Goal: Task Accomplishment & Management: Complete application form

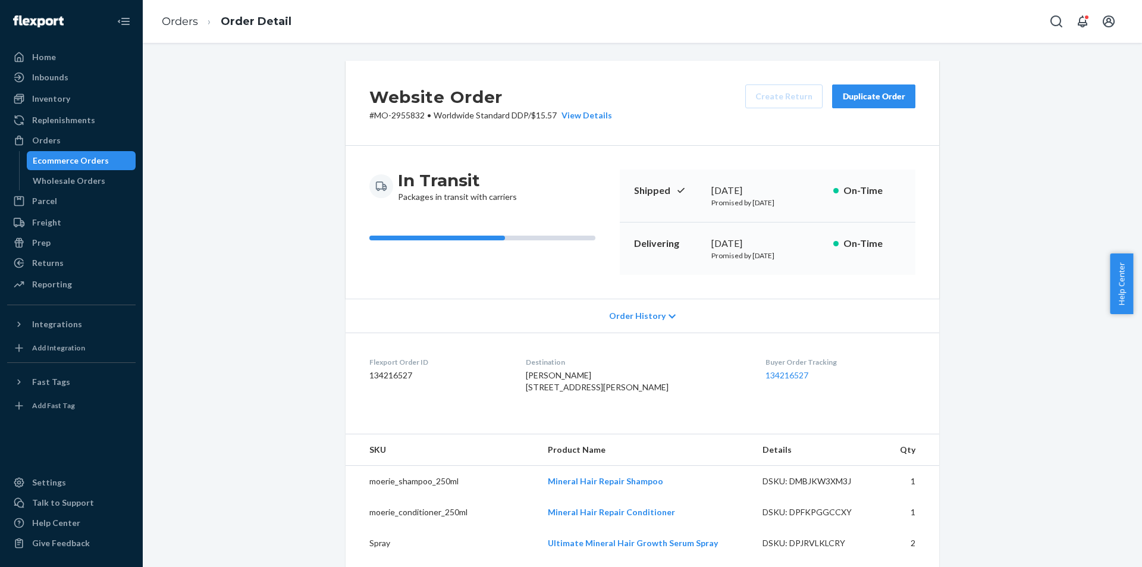
click at [99, 146] on div "Orders" at bounding box center [71, 140] width 126 height 17
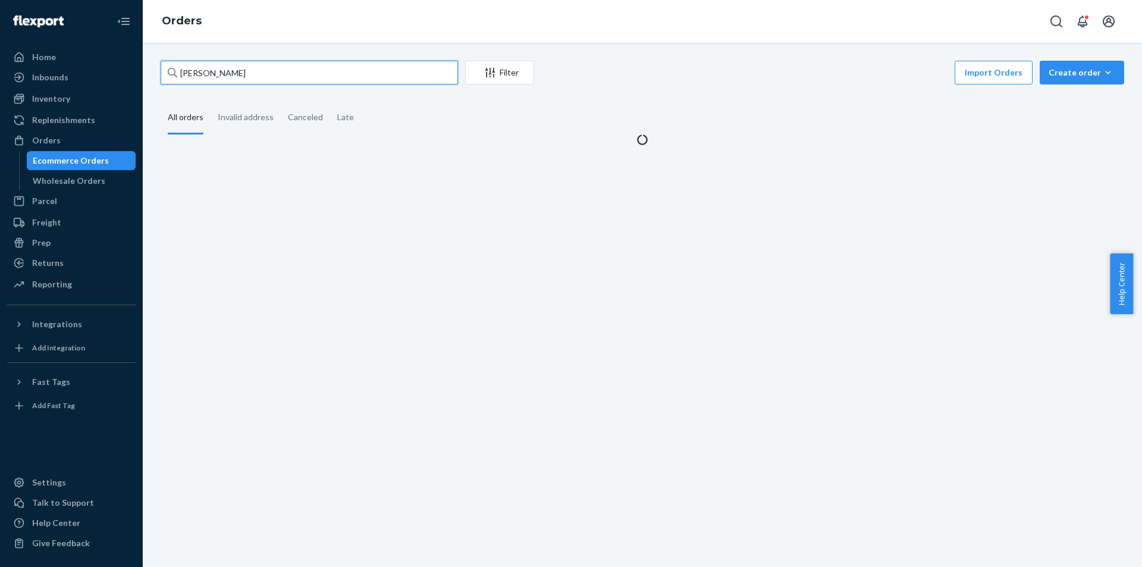
drag, startPoint x: 0, startPoint y: 0, endPoint x: 285, endPoint y: 77, distance: 295.6
click at [285, 77] on input "[PERSON_NAME]" at bounding box center [309, 73] width 297 height 24
paste input "[PERSON_NAME]"
type input "[PERSON_NAME]"
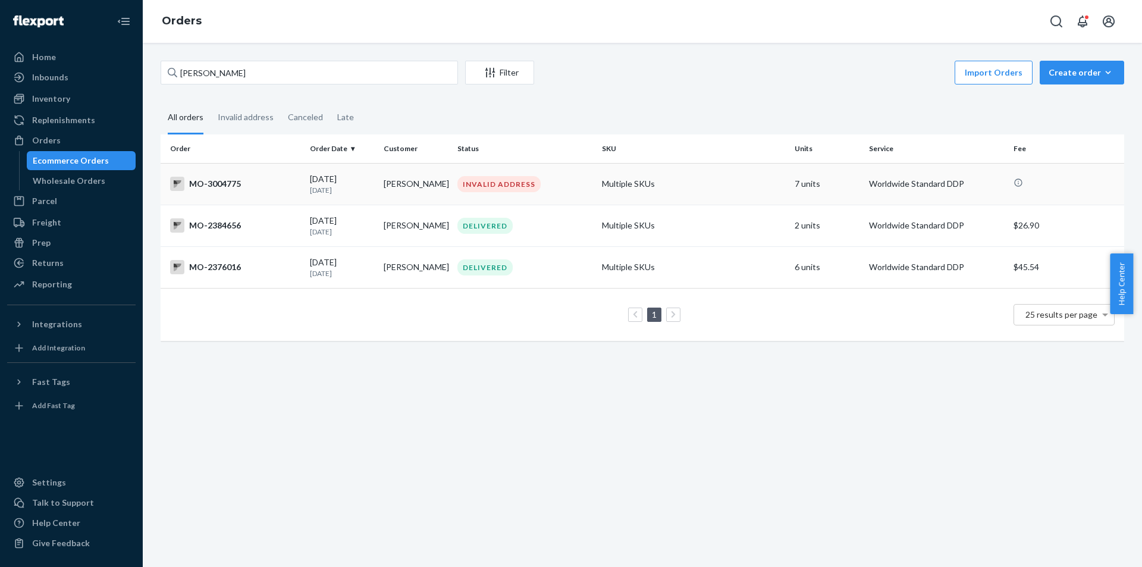
click at [506, 187] on div "INVALID ADDRESS" at bounding box center [498, 184] width 83 height 16
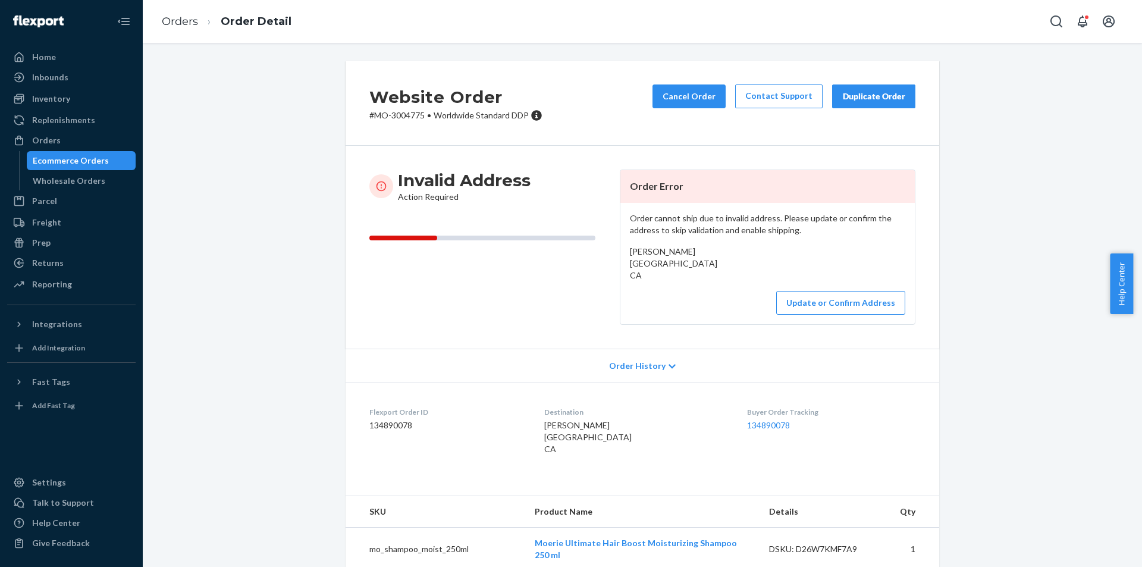
click at [405, 120] on p "# MO-3004775 • Worldwide Standard DDP" at bounding box center [455, 115] width 173 height 12
copy p "3004775"
click at [868, 315] on button "Update or Confirm Address" at bounding box center [840, 303] width 129 height 24
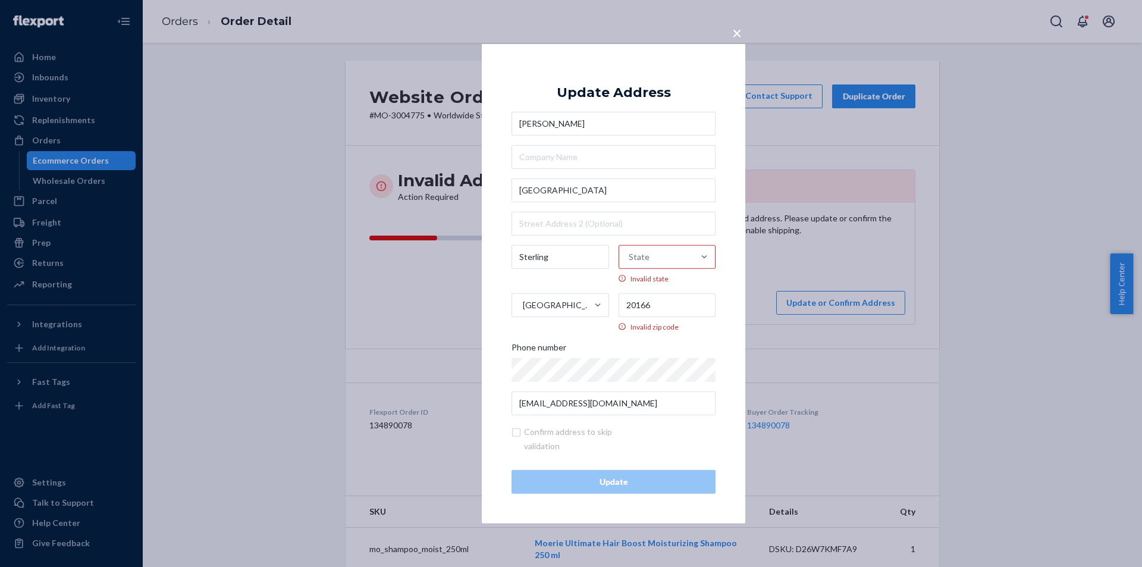
click at [724, 218] on div "× Update Address [PERSON_NAME][GEOGRAPHIC_DATA] Sterling State Invalid state [G…" at bounding box center [613, 282] width 263 height 479
click at [579, 188] on input "[GEOGRAPHIC_DATA]" at bounding box center [613, 190] width 204 height 24
click at [579, 187] on input "[GEOGRAPHIC_DATA]" at bounding box center [613, 190] width 204 height 24
paste input "P.O. Box 48"
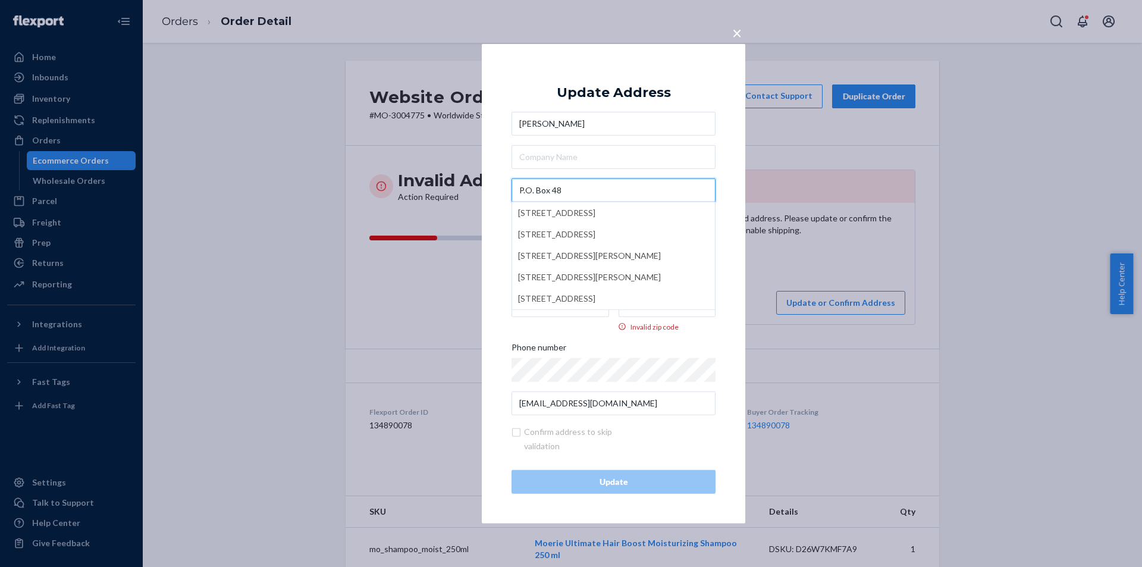
click at [556, 191] on input "P.O. Box 48" at bounding box center [613, 190] width 204 height 24
type input "P.O. Box 48"
click at [732, 174] on div "× Update Address [PERSON_NAME] P.O. [GEOGRAPHIC_DATA][STREET_ADDRESS] [STREET_A…" at bounding box center [613, 282] width 263 height 479
drag, startPoint x: 611, startPoint y: 191, endPoint x: 483, endPoint y: 192, distance: 127.9
click at [483, 192] on div "× Update Address [PERSON_NAME] P.O. [GEOGRAPHIC_DATA] 20166 Invalid zip code Ph…" at bounding box center [613, 282] width 263 height 479
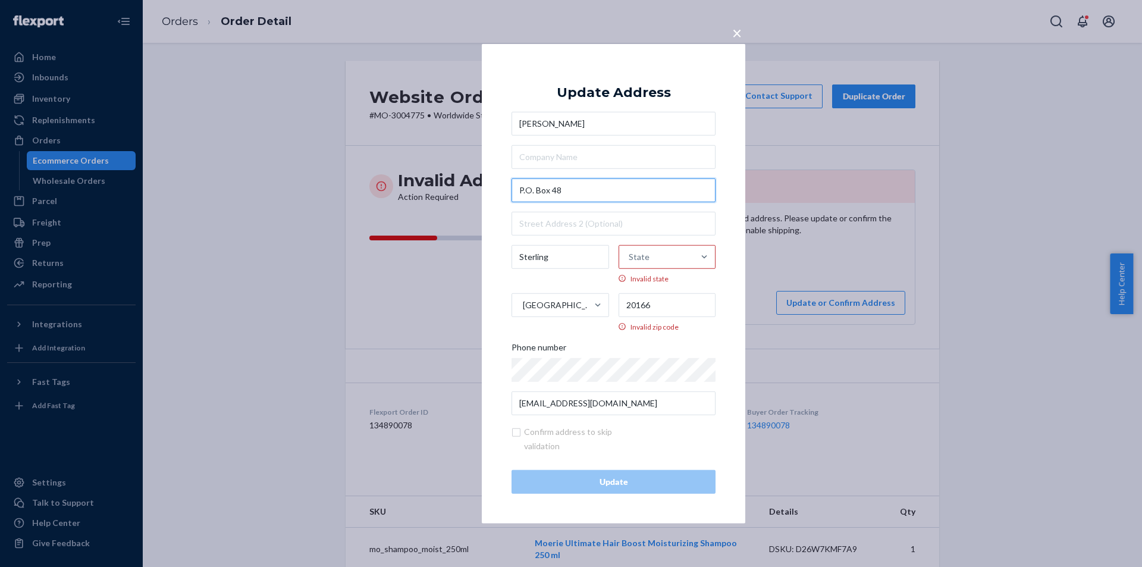
click at [623, 186] on input "P.O. Box 48" at bounding box center [613, 190] width 204 height 24
click at [589, 219] on input "text" at bounding box center [613, 223] width 204 height 24
paste input "[STREET_ADDRESS]"
click at [556, 220] on input "[STREET_ADDRESS]" at bounding box center [613, 223] width 204 height 24
type input "[STREET_ADDRESS]"
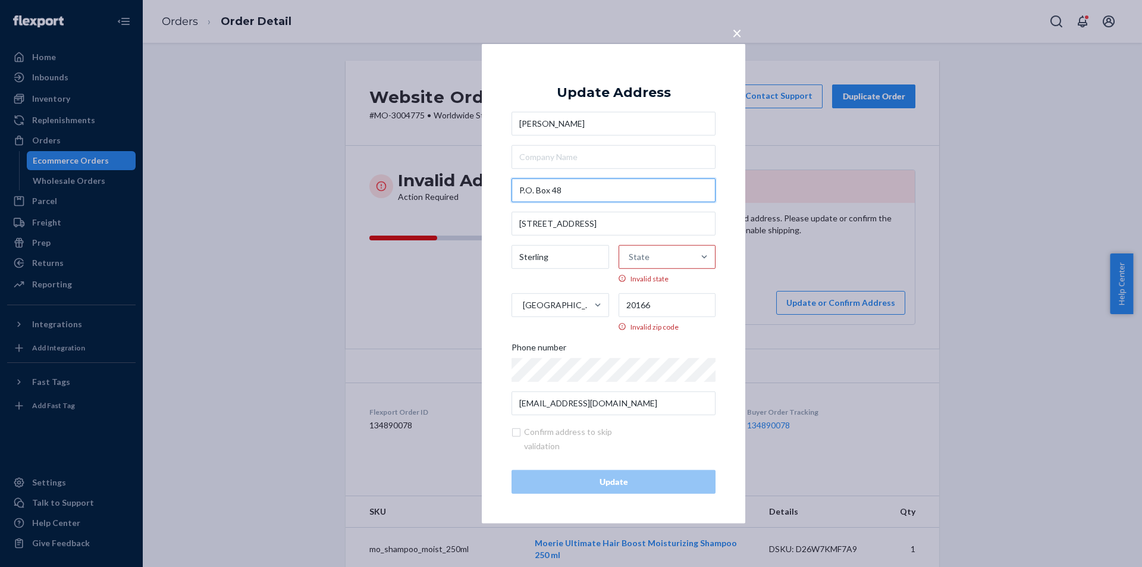
drag, startPoint x: 572, startPoint y: 189, endPoint x: 390, endPoint y: 169, distance: 182.5
click at [390, 169] on div "× Update Address [PERSON_NAME] P.O. [STREET_ADDRESS] Invalid zip code Phone num…" at bounding box center [571, 283] width 1142 height 567
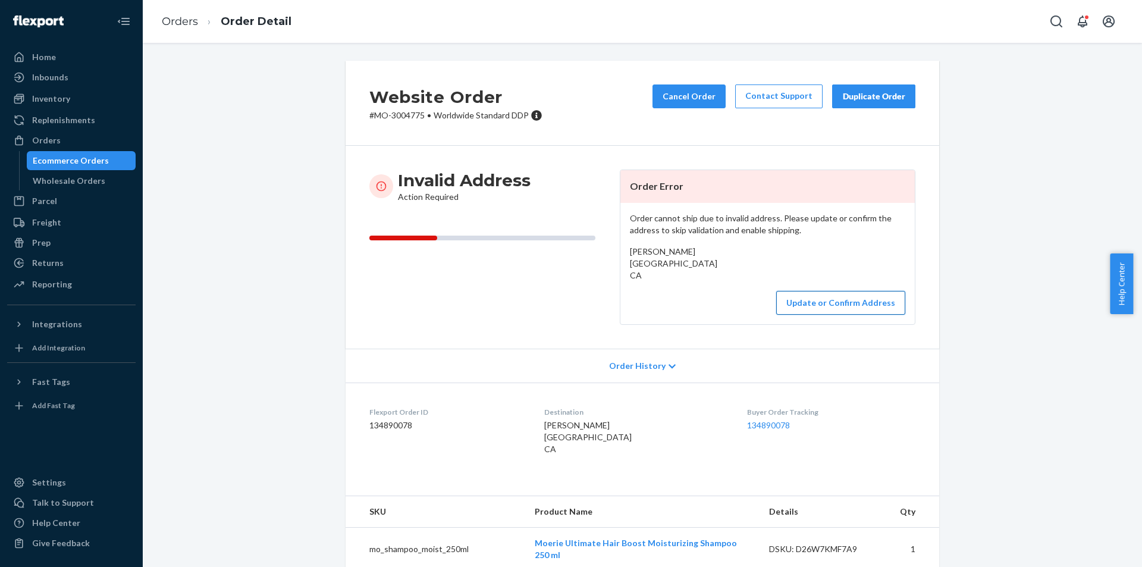
click at [824, 314] on button "Update or Confirm Address" at bounding box center [840, 303] width 129 height 24
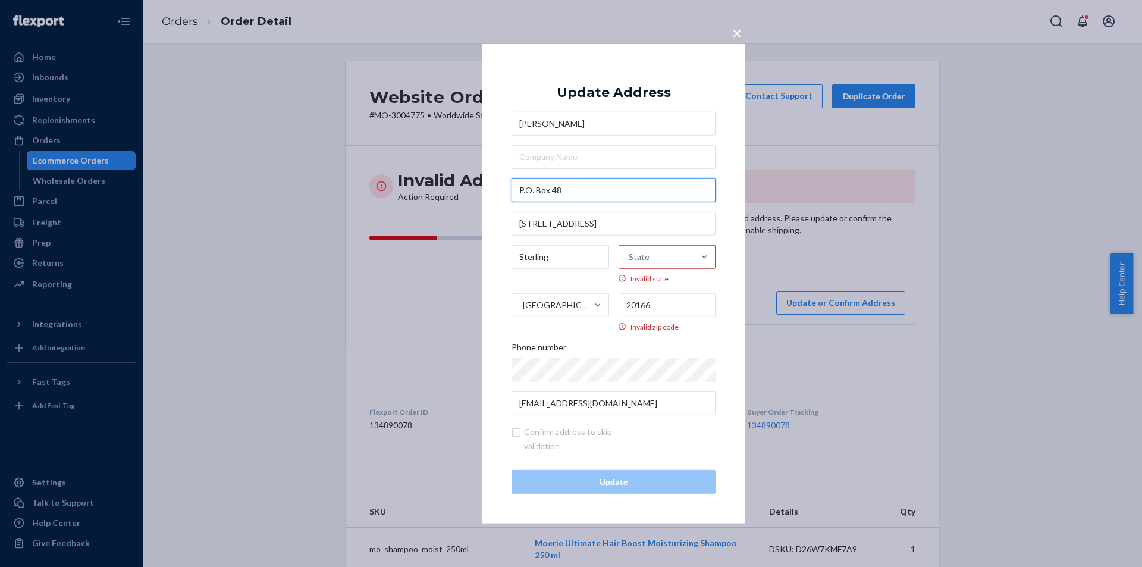
click at [574, 194] on input "P.O. Box 48" at bounding box center [613, 190] width 204 height 24
paste input "[STREET_ADDRESS]"
type input "[STREET_ADDRESS]"
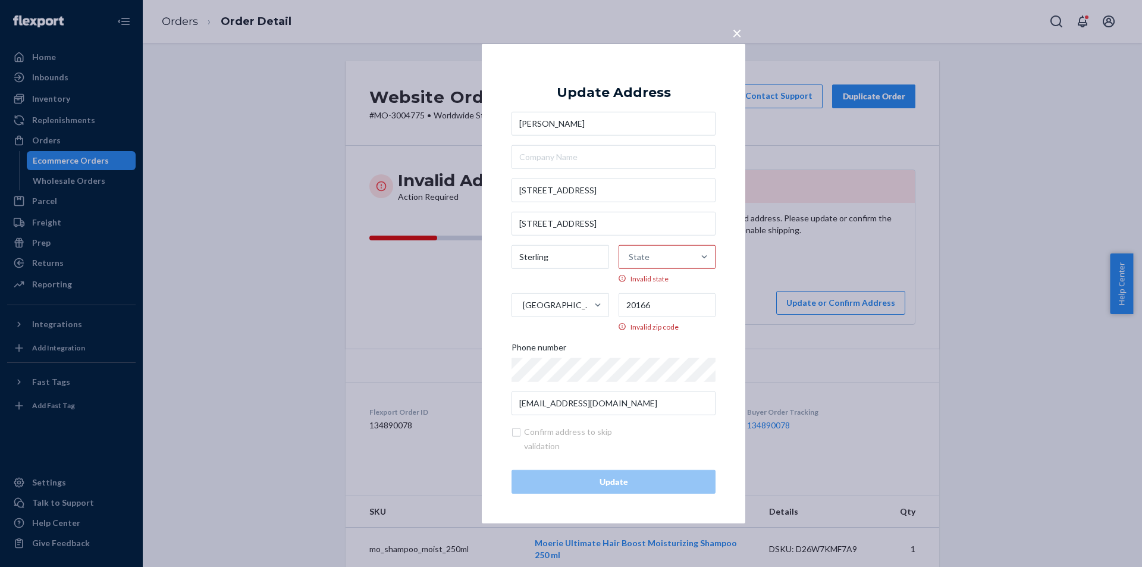
click at [733, 148] on div "× Update Address [PERSON_NAME] [STREET_ADDRESS] Invalid zip code Phone number […" at bounding box center [613, 282] width 263 height 479
drag, startPoint x: 603, startPoint y: 225, endPoint x: 451, endPoint y: 190, distance: 156.4
click at [475, 197] on div "× Update Address [PERSON_NAME] [STREET_ADDRESS] Invalid zip code Phone number […" at bounding box center [571, 283] width 1142 height 567
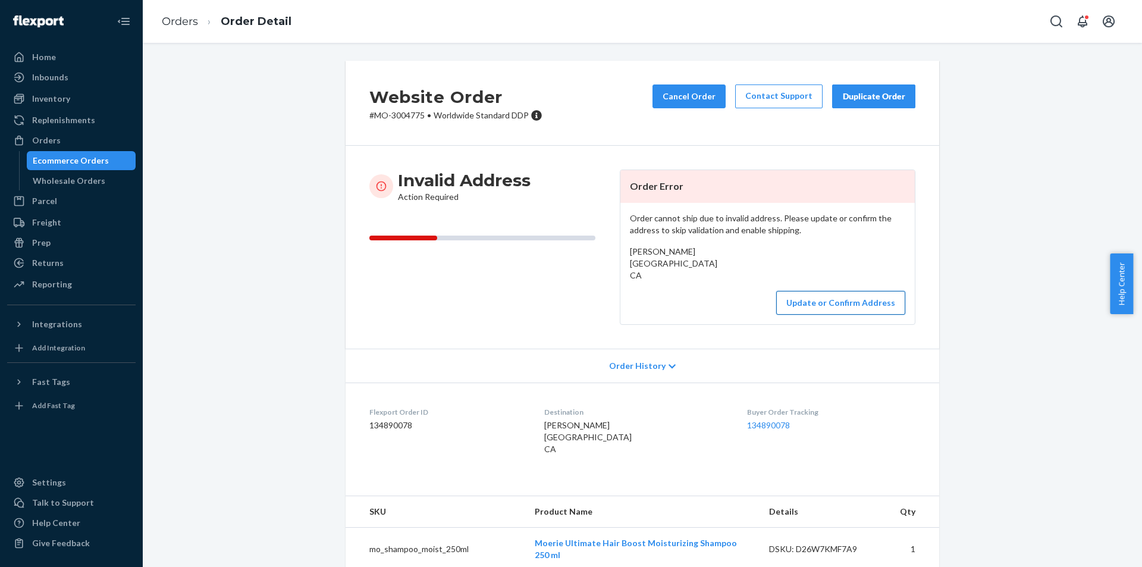
click at [809, 315] on button "Update or Confirm Address" at bounding box center [840, 303] width 129 height 24
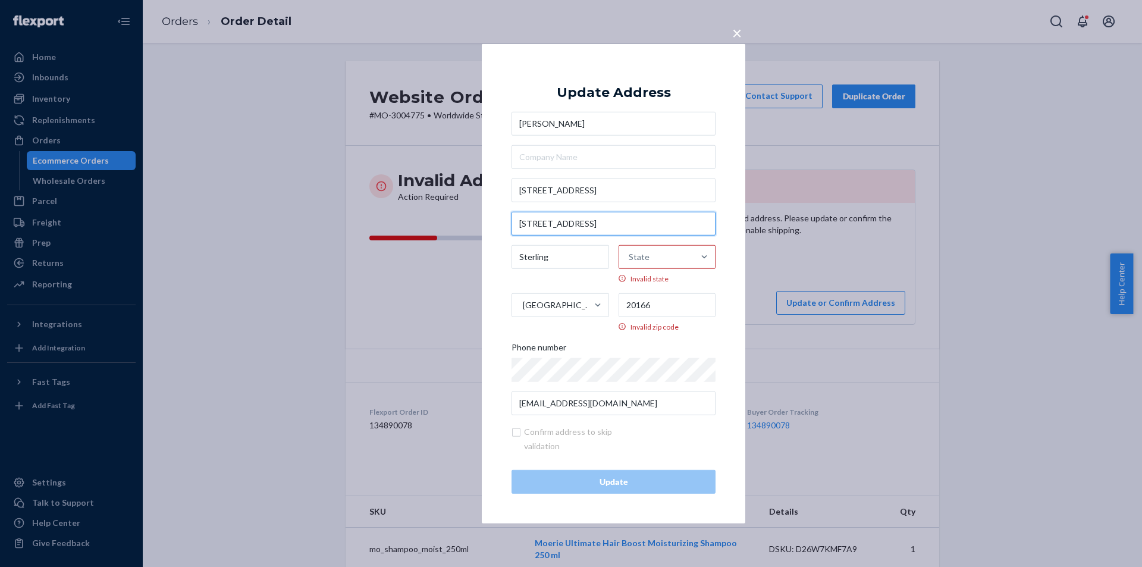
click at [604, 220] on input "[STREET_ADDRESS]" at bounding box center [613, 223] width 204 height 24
paste input "P.O. Box 48"
type input "P.O. Box 48"
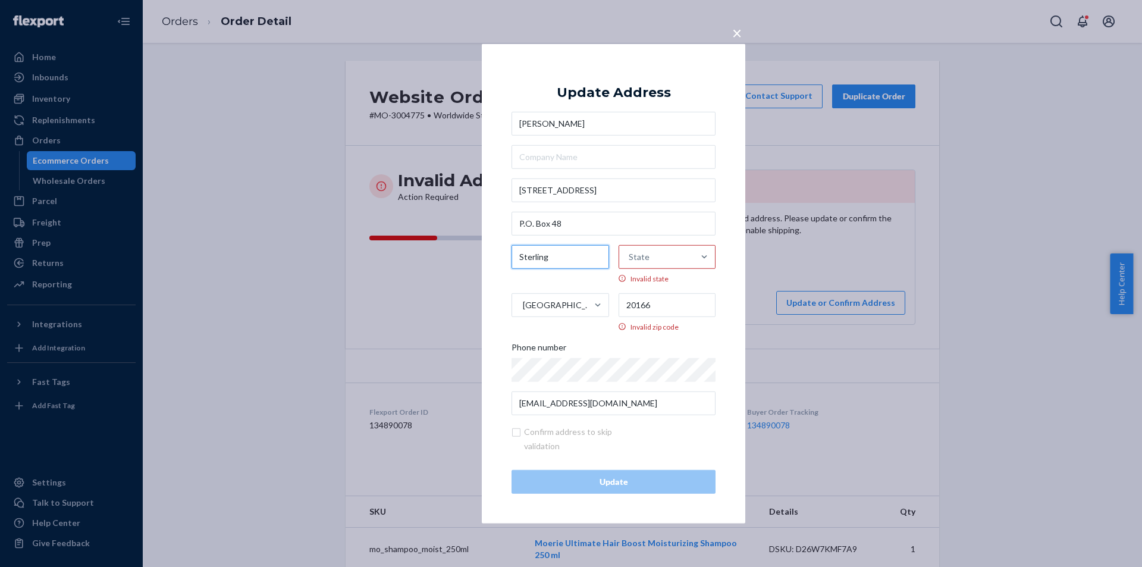
click at [573, 254] on input "Sterling" at bounding box center [560, 256] width 98 height 24
paste input "Little Catalina Nl & Lab"
type input "Little Catalina Nl & Lab"
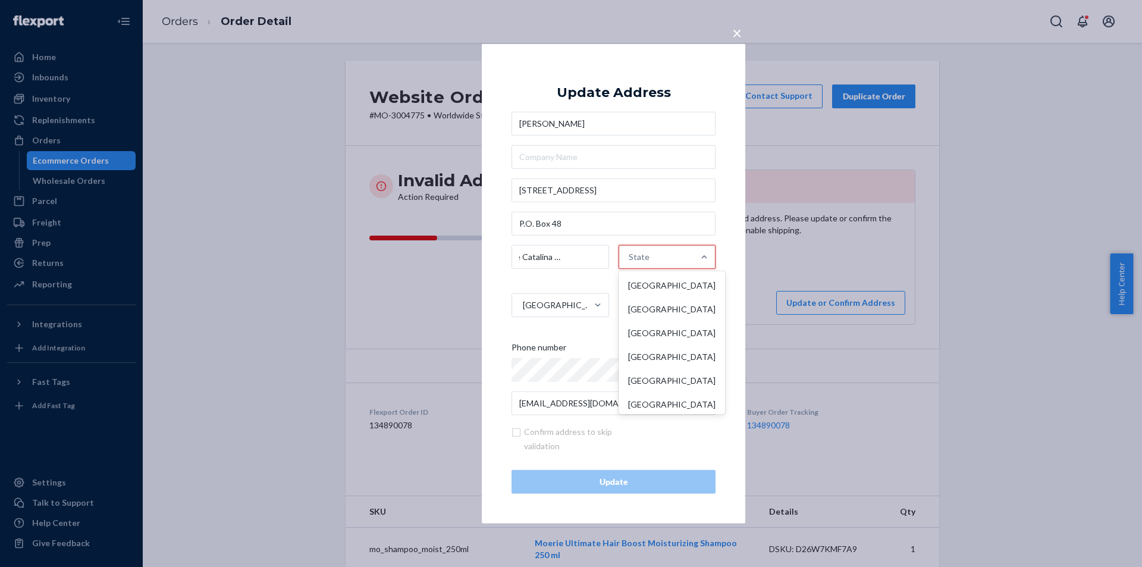
click at [665, 256] on div "State" at bounding box center [656, 256] width 75 height 36
click at [630, 256] on input "option Alberta focused, 1 of 13. 13 results available. Use Up and Down to choos…" at bounding box center [629, 256] width 1 height 24
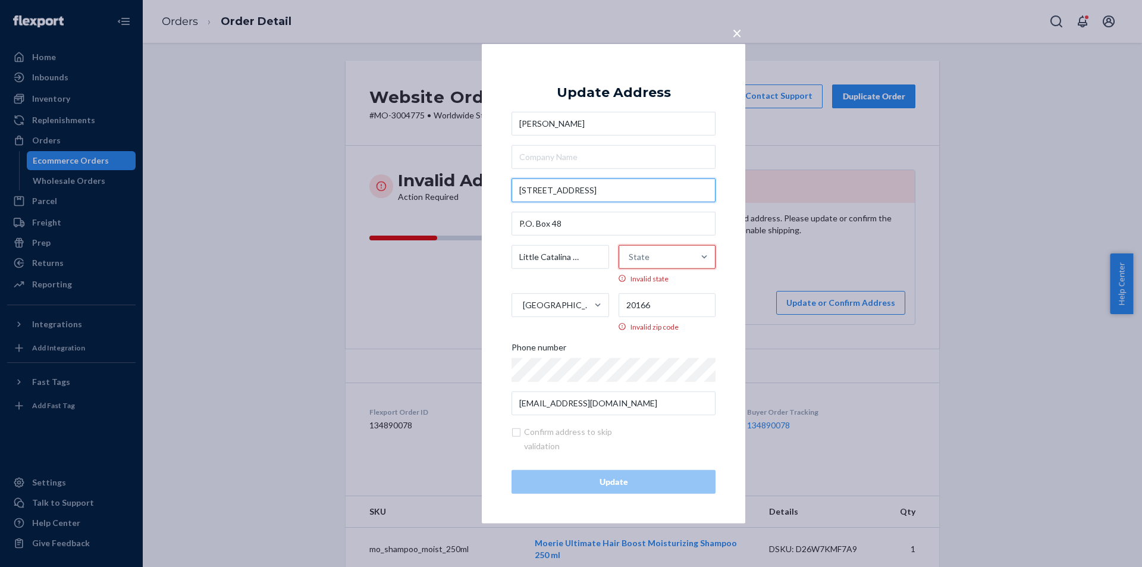
click at [619, 190] on input "[STREET_ADDRESS]" at bounding box center [613, 190] width 204 height 24
paste input "P.O. Box 48"
type input "P.O. Box 48"
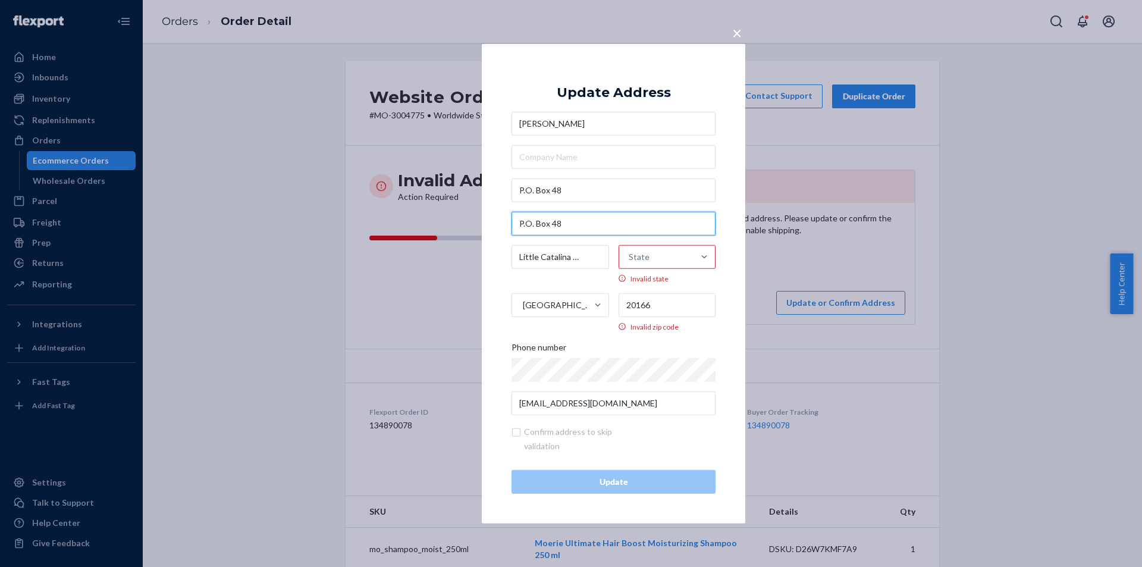
click at [592, 219] on input "P.O. Box 48" at bounding box center [613, 223] width 204 height 24
paste input "[STREET_ADDRESS]"
type input "[STREET_ADDRESS]"
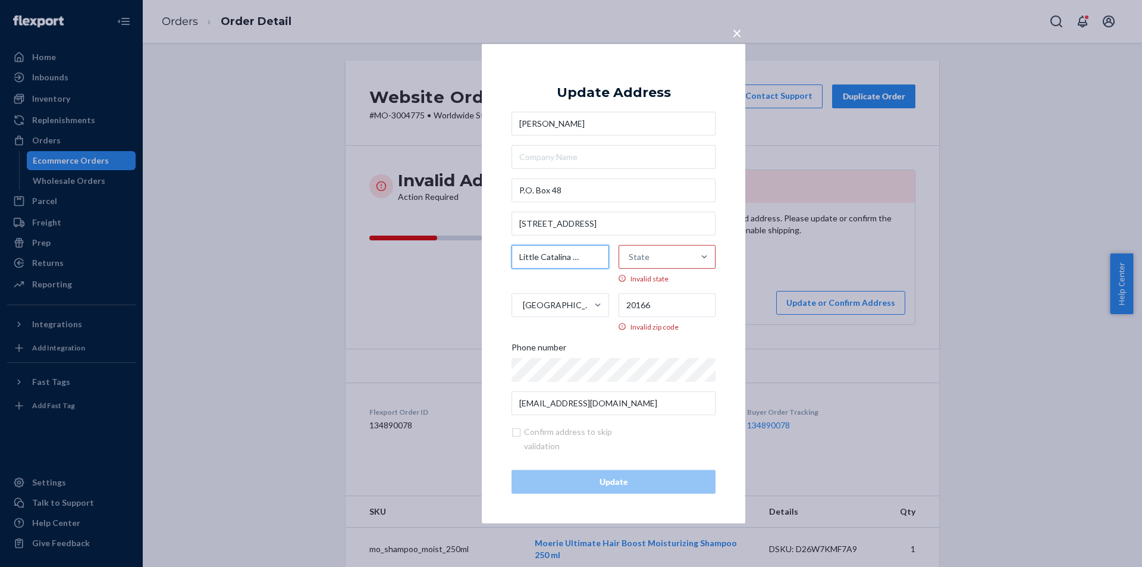
click at [574, 252] on input "Little Catalina Nl & Lab" at bounding box center [560, 256] width 98 height 24
paste input "Little Catalina"
type input "Little Catalina"
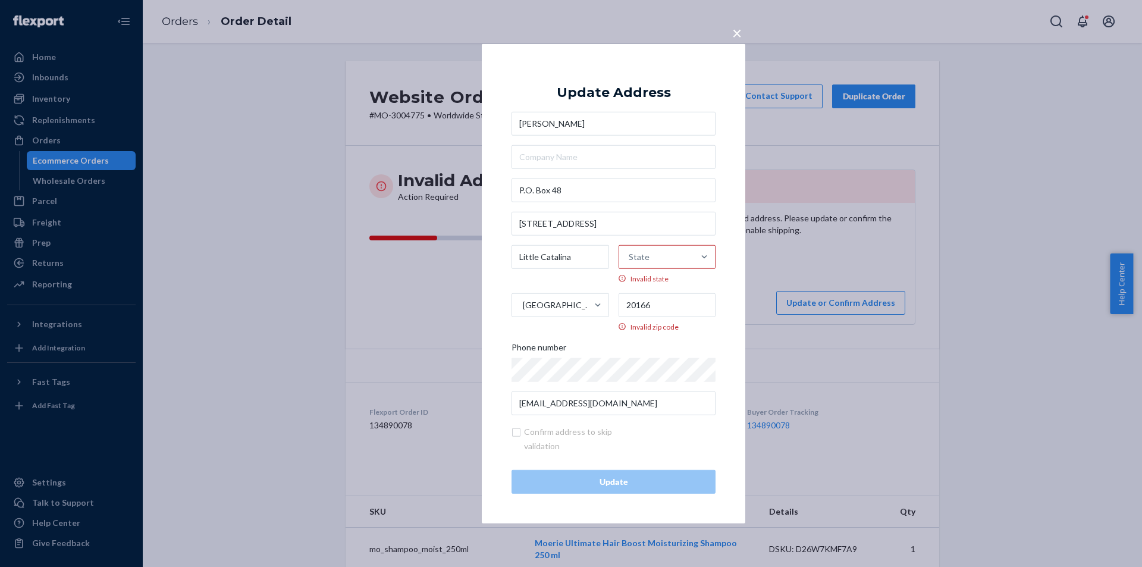
click at [662, 258] on div "State" at bounding box center [656, 256] width 75 height 36
click at [630, 258] on input "State Invalid state" at bounding box center [629, 256] width 1 height 24
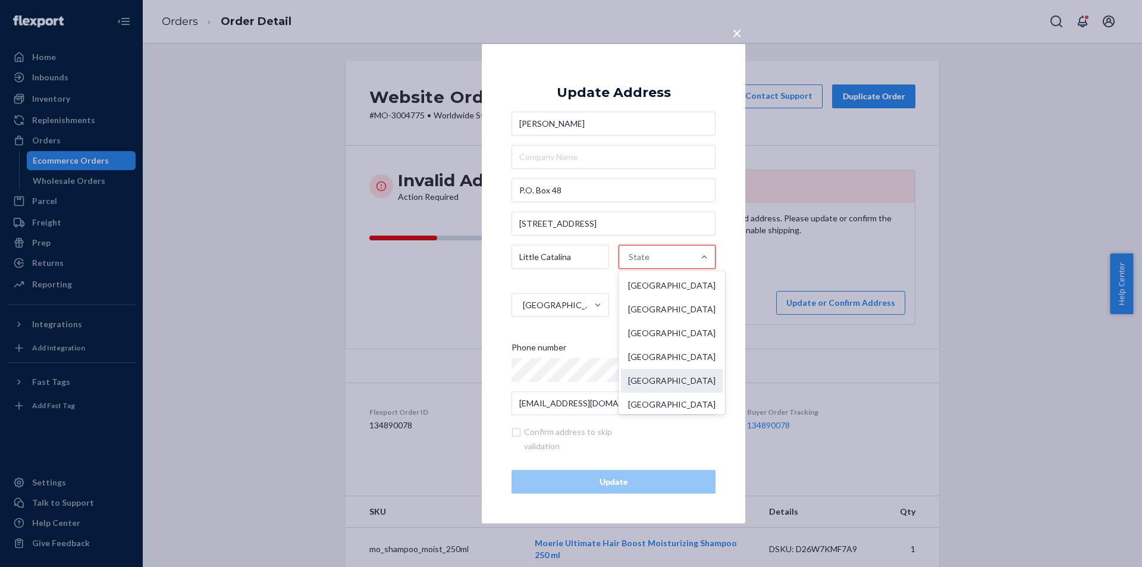
click at [659, 385] on div "[GEOGRAPHIC_DATA]" at bounding box center [672, 380] width 102 height 24
click at [630, 268] on input "option [GEOGRAPHIC_DATA] focused, 0 of 13. 13 results available. Use Up and Dow…" at bounding box center [629, 256] width 1 height 24
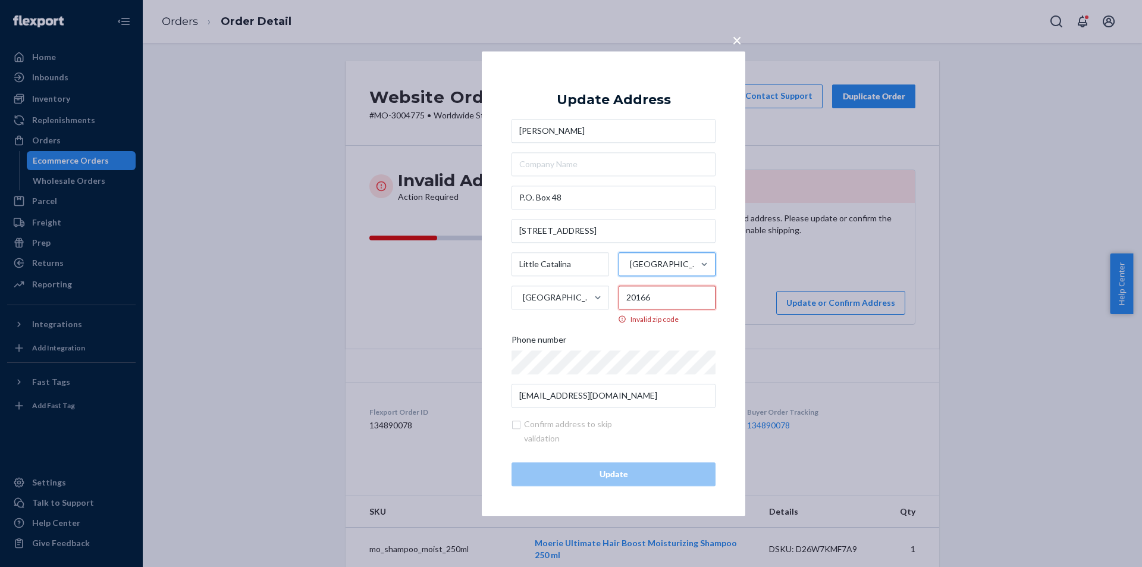
click at [652, 303] on input "20166" at bounding box center [668, 297] width 98 height 24
paste input "A0C 1W0"
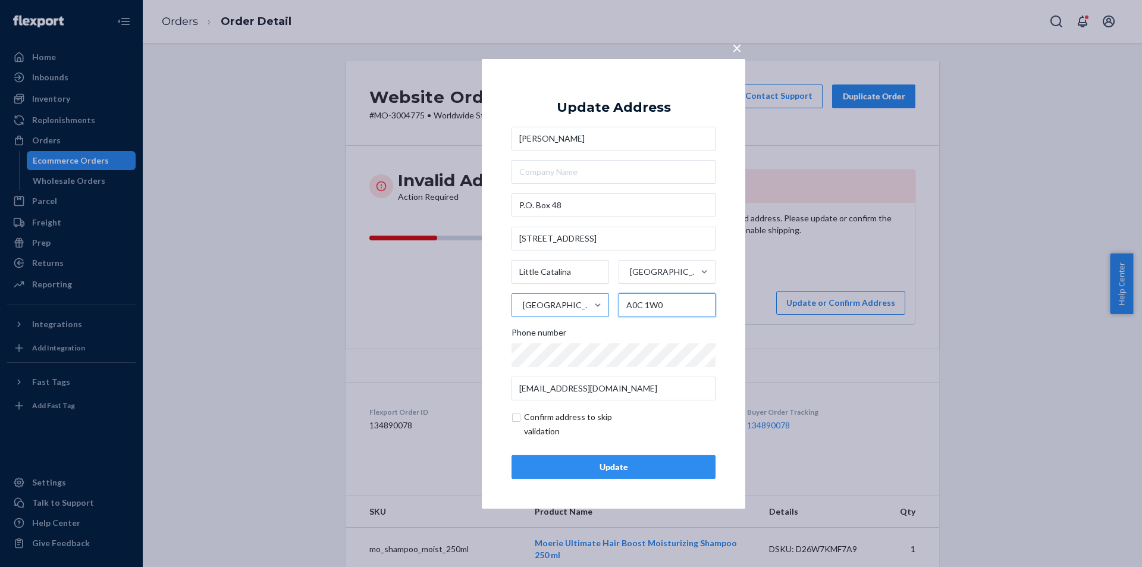
type input "A0C 1W0"
click at [574, 303] on div "[GEOGRAPHIC_DATA]" at bounding box center [549, 305] width 75 height 36
click at [523, 303] on input "[GEOGRAPHIC_DATA]" at bounding box center [522, 305] width 1 height 24
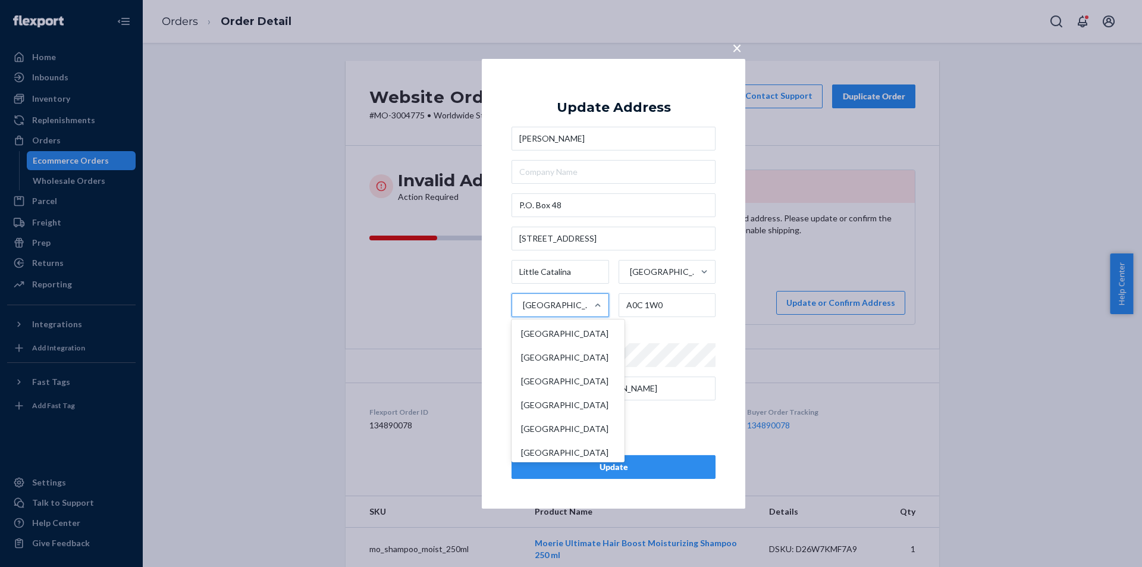
scroll to position [914, 0]
click at [647, 319] on div "[PERSON_NAME] P.O. [STREET_ADDRESS]. 249 results available. Use Up and Down to …" at bounding box center [613, 264] width 204 height 274
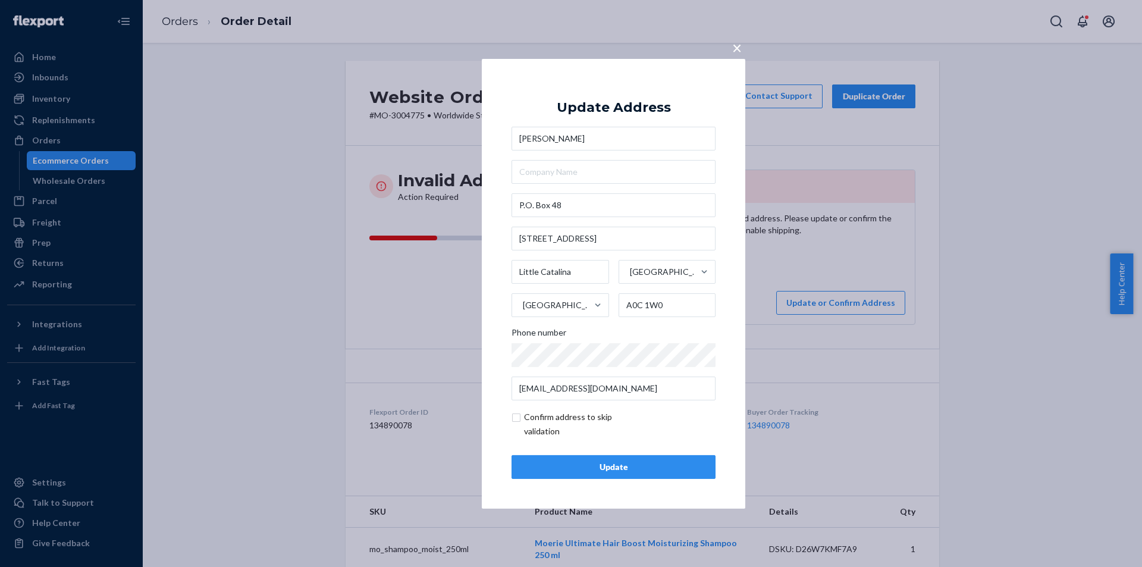
click at [600, 465] on div "Update" at bounding box center [614, 467] width 184 height 12
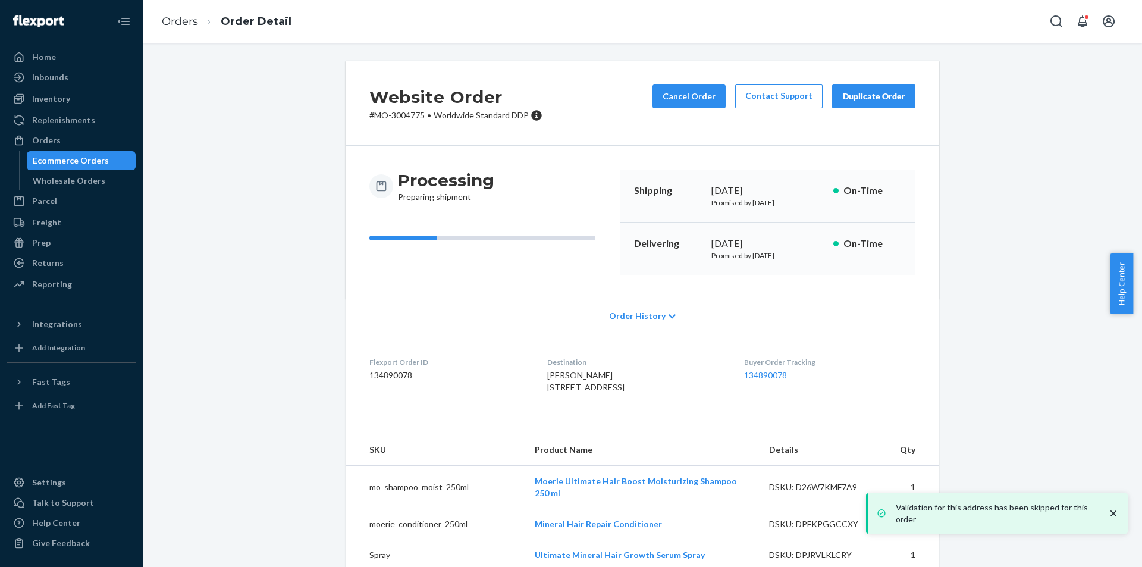
click at [944, 303] on div "Website Order # MO-3004775 • Worldwide Standard DDP Cancel Order Contact Suppor…" at bounding box center [642, 385] width 981 height 648
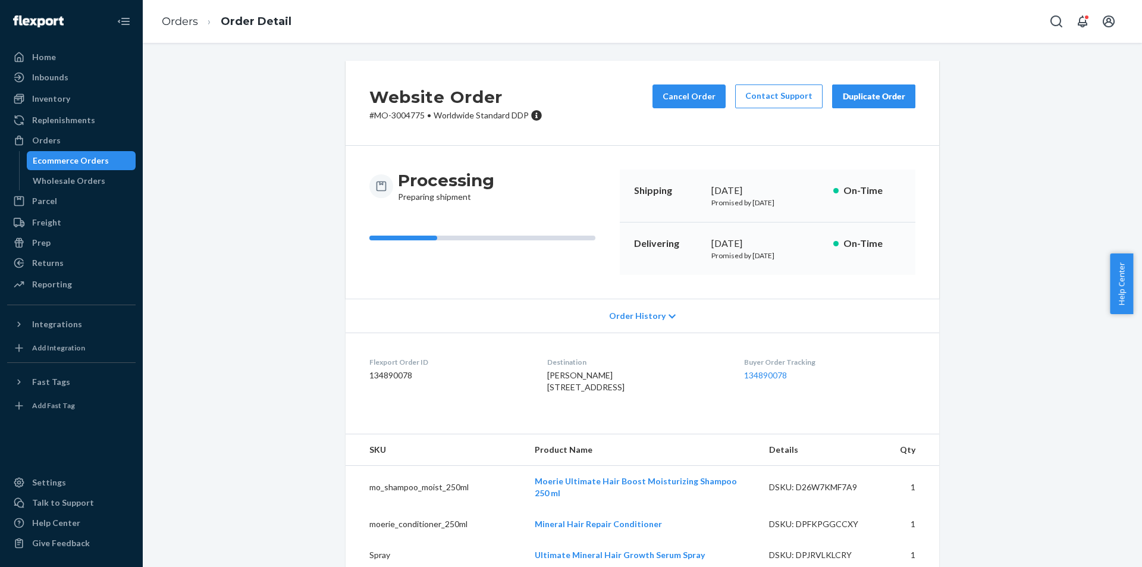
scroll to position [119, 0]
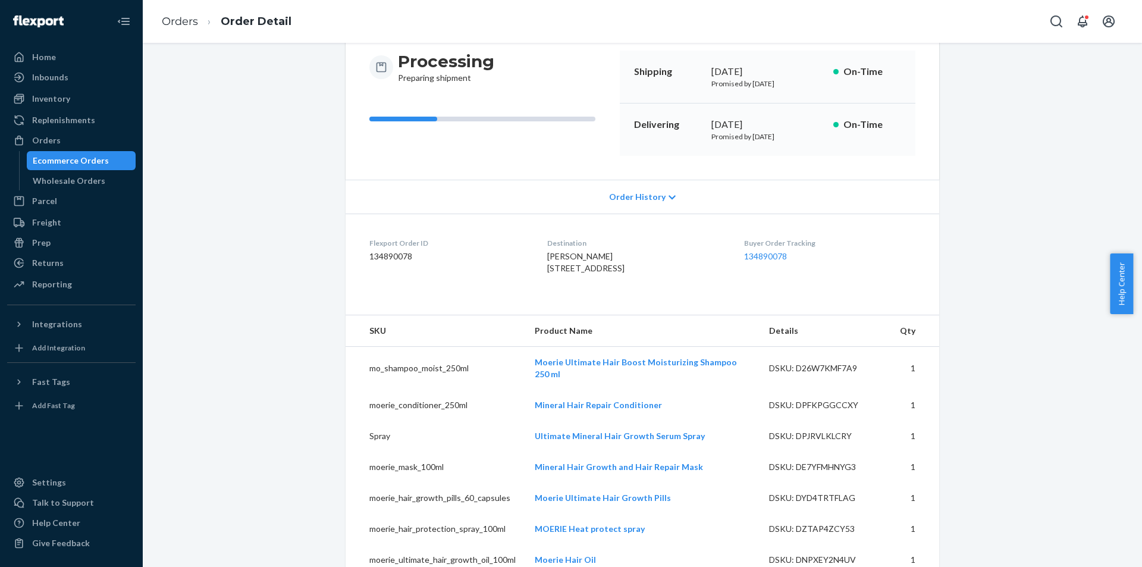
drag, startPoint x: 535, startPoint y: 258, endPoint x: 593, endPoint y: 311, distance: 78.7
click at [593, 279] on div "Destination [PERSON_NAME] [STREET_ADDRESS]" at bounding box center [635, 258] width 177 height 41
copy span "[PERSON_NAME] [STREET_ADDRESS]"
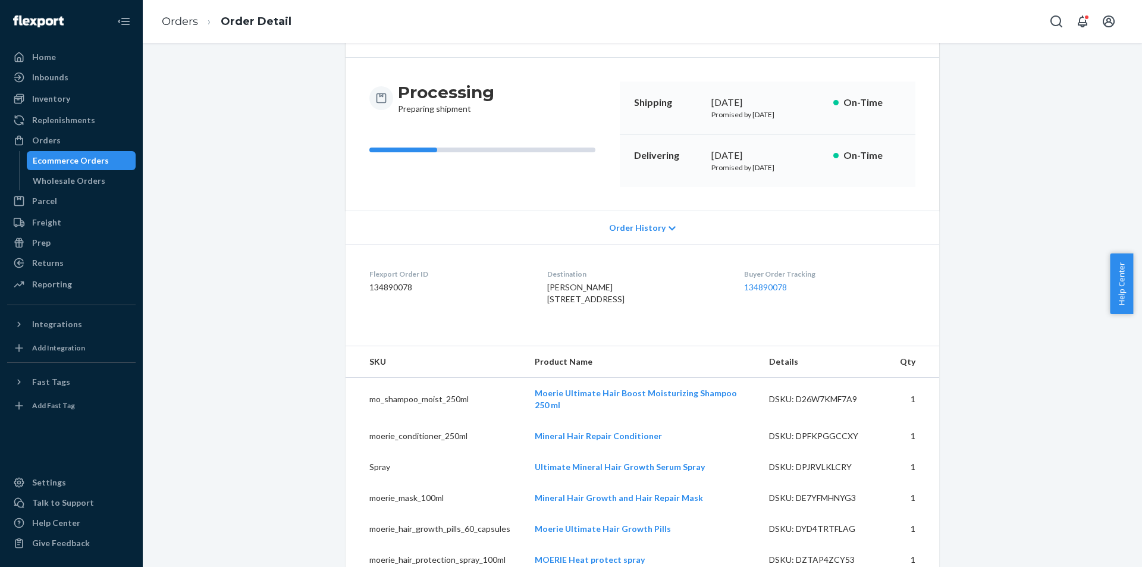
scroll to position [0, 0]
